Goal: Information Seeking & Learning: Understand process/instructions

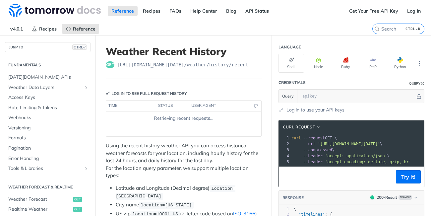
scroll to position [178, 0]
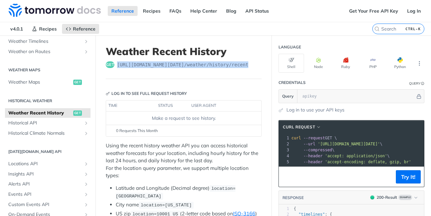
drag, startPoint x: 116, startPoint y: 63, endPoint x: 253, endPoint y: 65, distance: 137.1
click at [253, 65] on div "get [URL][DOMAIN_NAME][DATE] /weather/history/recent" at bounding box center [184, 64] width 156 height 7
copy span "[URL][DOMAIN_NAME][DATE] /weather/history/recent"
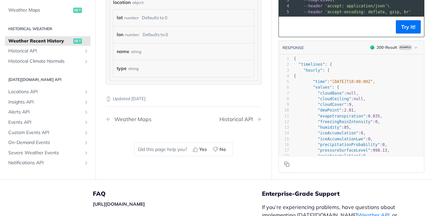
scroll to position [629, 0]
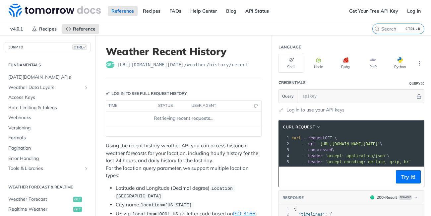
scroll to position [178, 0]
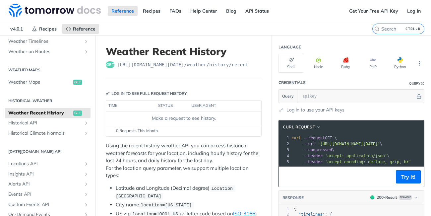
click at [365, 150] on pre "--compressed \" at bounding box center [386, 150] width 193 height 6
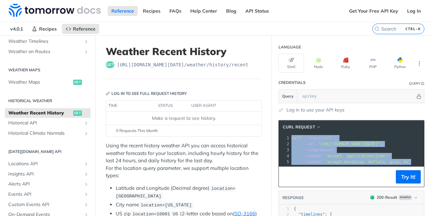
copy div "curl --request GET \ 2 --url 'https://api.tomorrow.io/v4/weather/history/recent…"
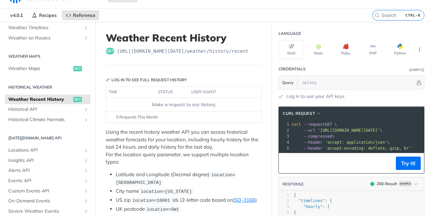
click at [327, 135] on span "--compressed" at bounding box center [317, 136] width 29 height 5
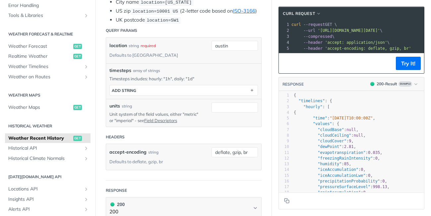
scroll to position [209, 0]
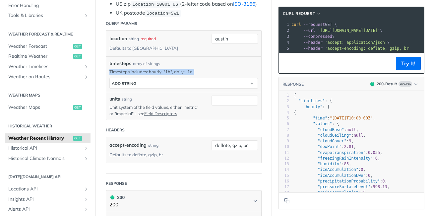
drag, startPoint x: 201, startPoint y: 62, endPoint x: 107, endPoint y: 65, distance: 94.1
click at [107, 65] on div "timesteps array of strings Timesteps includes: hourly: "1h", daily: "1d" timest…" at bounding box center [183, 73] width 155 height 35
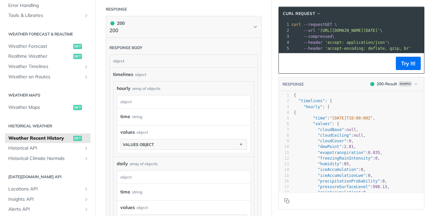
scroll to position [400, 0]
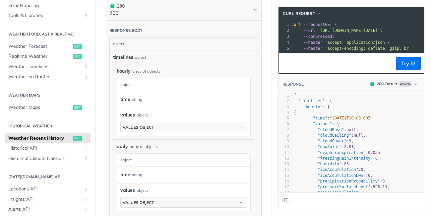
click at [122, 94] on label "time" at bounding box center [125, 99] width 10 height 10
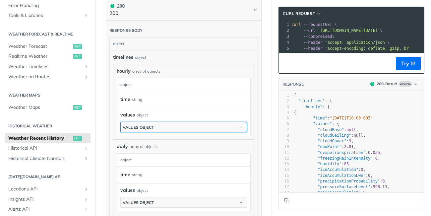
click at [160, 122] on button "values object" at bounding box center [184, 127] width 126 height 10
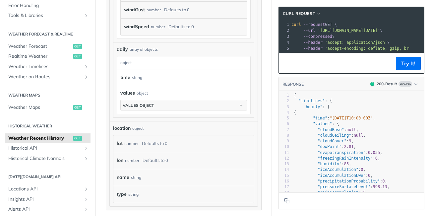
scroll to position [1000, 0]
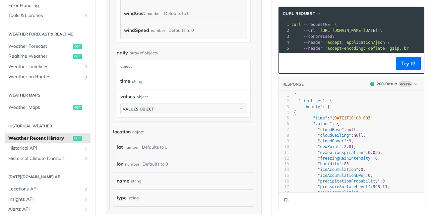
click at [176, 60] on div "object" at bounding box center [182, 66] width 131 height 13
click at [158, 76] on div "time string" at bounding box center [178, 81] width 117 height 10
click at [126, 77] on label "time" at bounding box center [125, 81] width 10 height 10
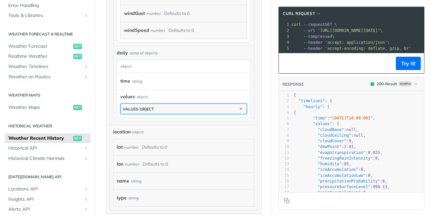
click at [164, 104] on button "values object" at bounding box center [184, 109] width 126 height 10
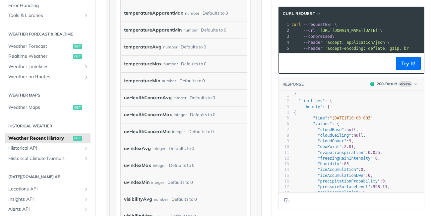
scroll to position [2342, 0]
click at [136, 76] on label "temperatureMin" at bounding box center [142, 81] width 36 height 10
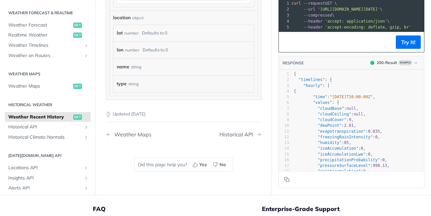
scroll to position [2704, 0]
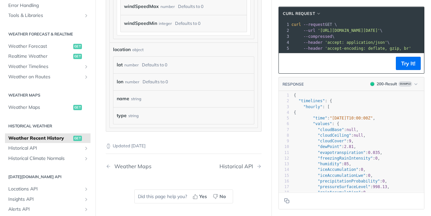
click at [132, 111] on div "string" at bounding box center [133, 116] width 10 height 10
click at [126, 111] on label "type" at bounding box center [122, 116] width 10 height 10
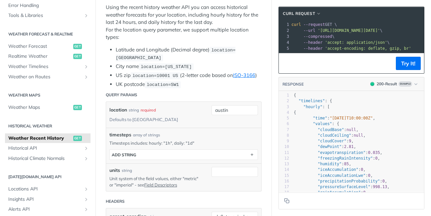
scroll to position [145, 0]
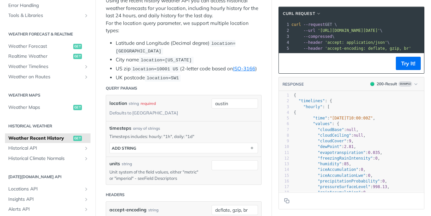
click at [174, 175] on link "Field Descriptors" at bounding box center [160, 177] width 33 height 5
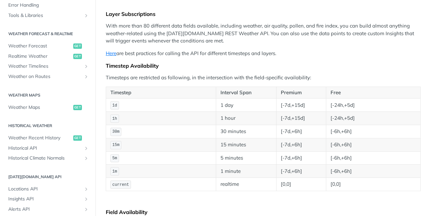
scroll to position [68, 0]
click at [111, 115] on td "1h" at bounding box center [161, 118] width 110 height 13
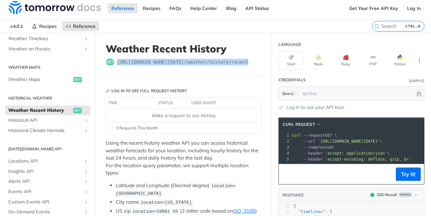
scroll to position [2, 0]
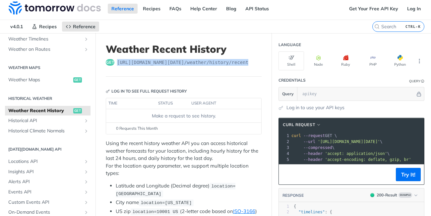
click at [165, 61] on span "[URL][DOMAIN_NAME][DATE] /weather/history/recent" at bounding box center [182, 62] width 131 height 7
